Goal: Task Accomplishment & Management: Use online tool/utility

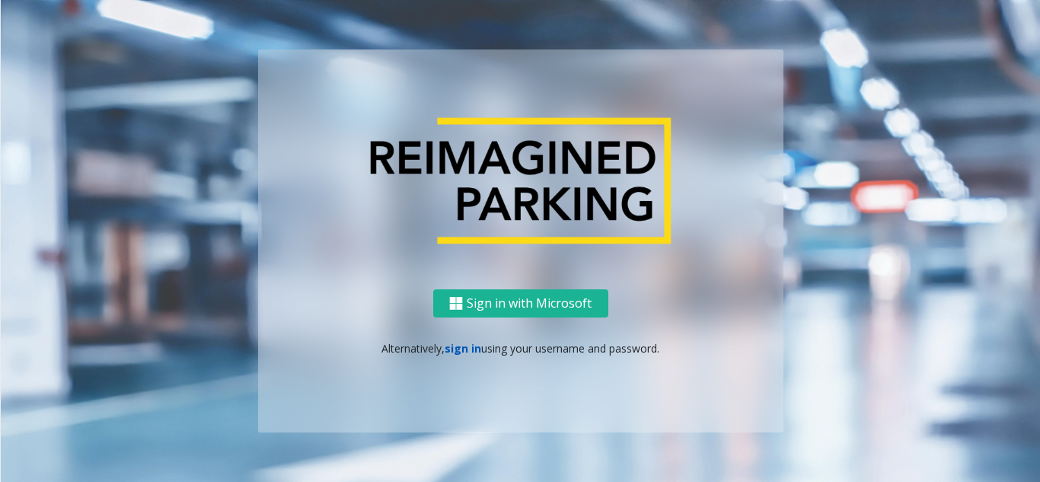
click at [459, 349] on link "sign in" at bounding box center [462, 348] width 37 height 14
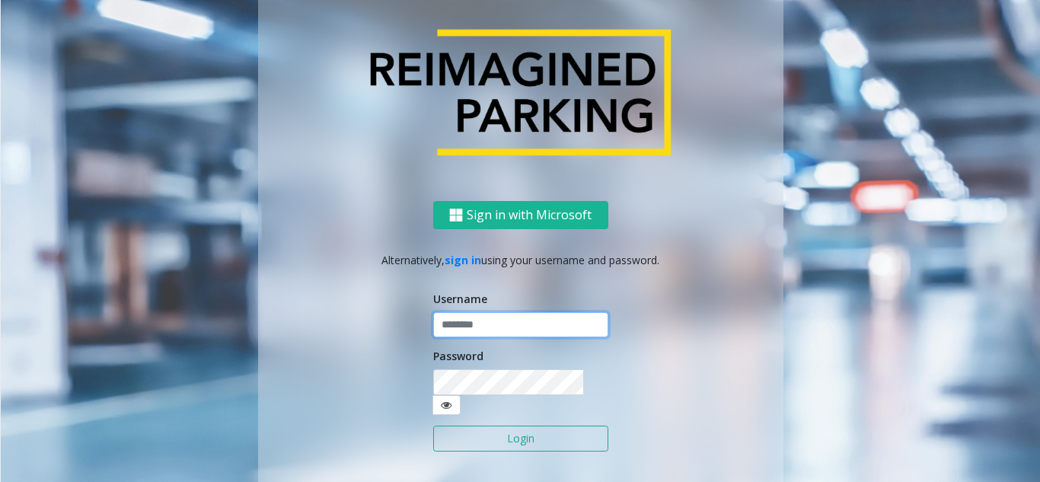
click at [468, 335] on input "text" at bounding box center [520, 325] width 175 height 26
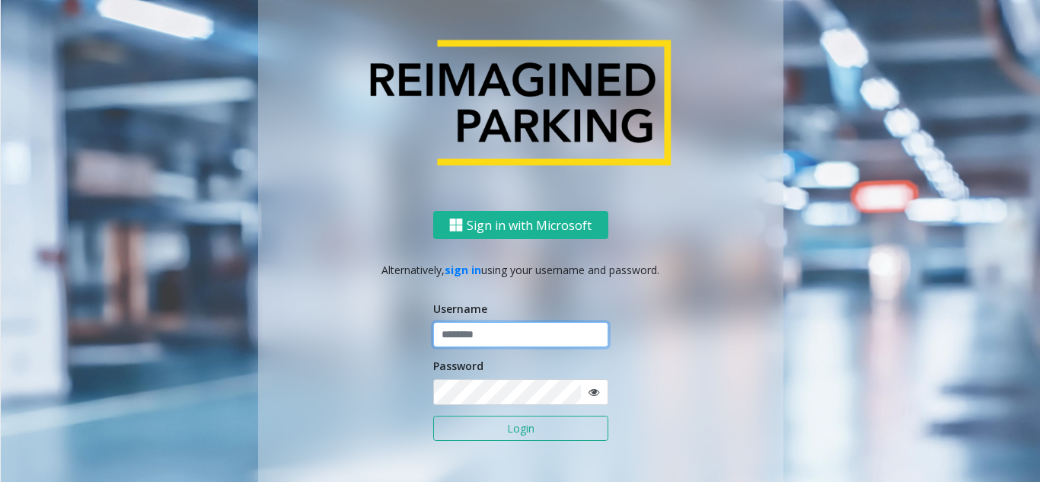
type input "*********"
click at [433, 416] on button "Login" at bounding box center [520, 429] width 175 height 26
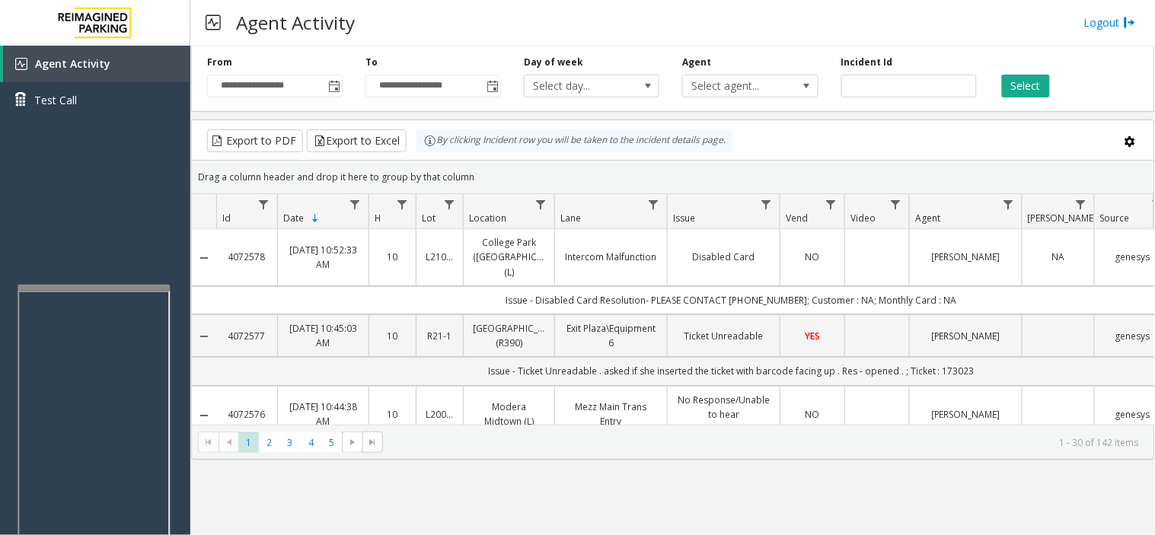
click at [81, 286] on div at bounding box center [94, 288] width 152 height 6
click at [1031, 81] on button "Select" at bounding box center [1026, 86] width 48 height 23
